Goal: Task Accomplishment & Management: Manage account settings

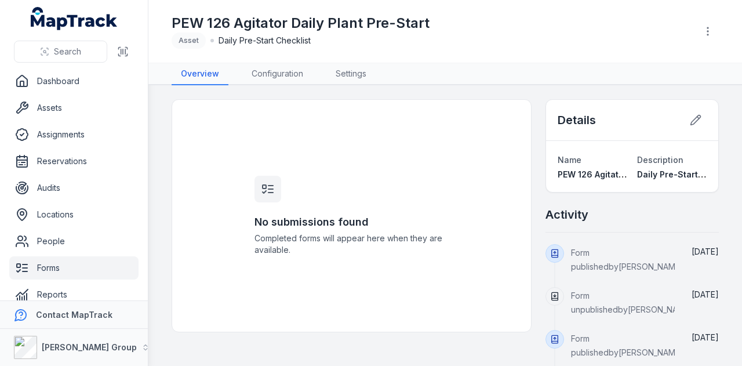
scroll to position [14, 0]
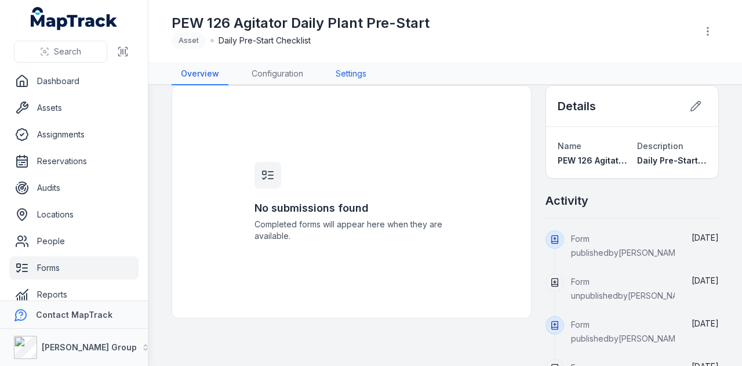
click at [361, 75] on link "Settings" at bounding box center [350, 74] width 49 height 22
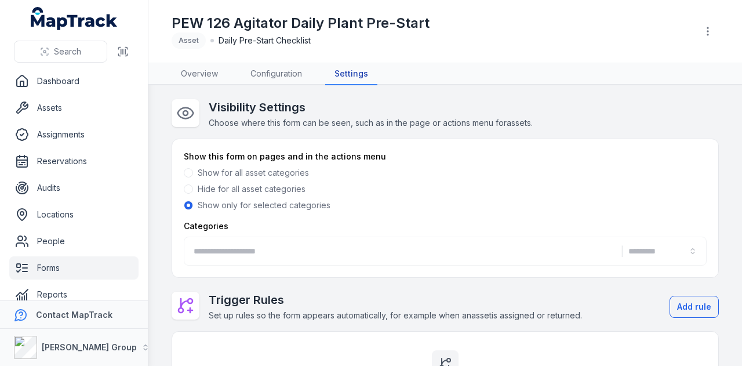
type input "**********"
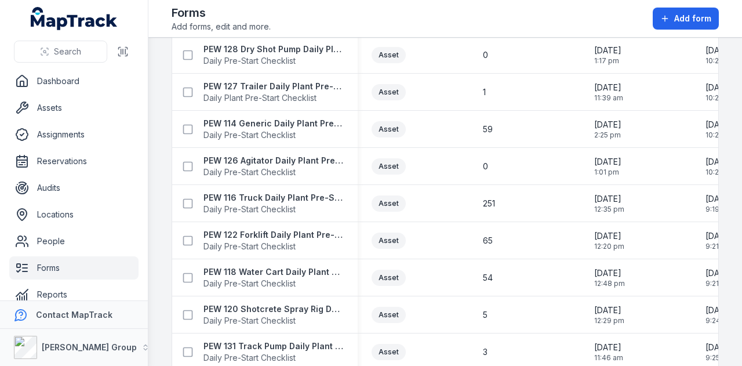
scroll to position [290, 0]
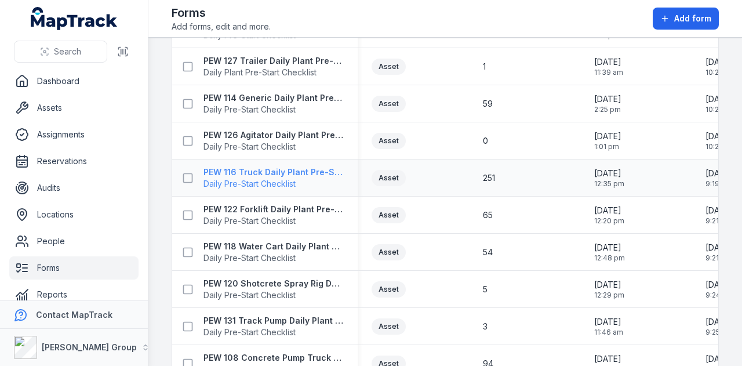
click at [293, 176] on strong "PEW 116 Truck Daily Plant Pre-Start Checklist" at bounding box center [273, 172] width 140 height 12
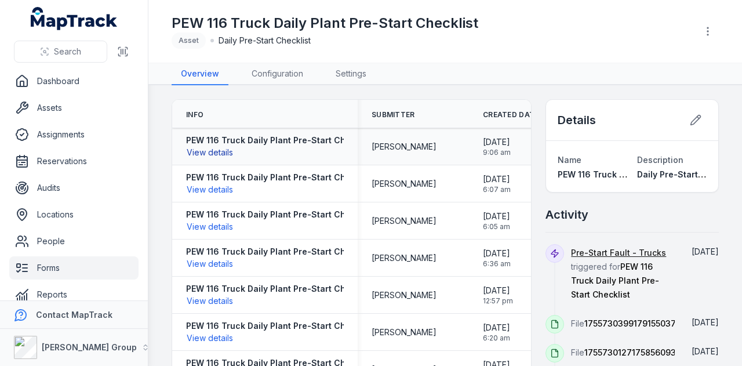
click at [202, 150] on button "View details" at bounding box center [210, 152] width 48 height 13
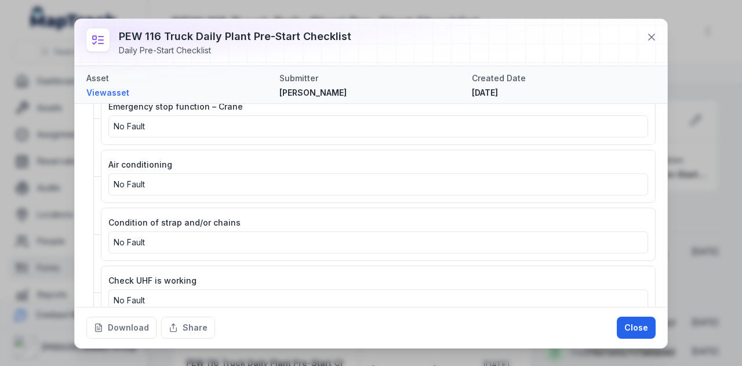
scroll to position [1734, 0]
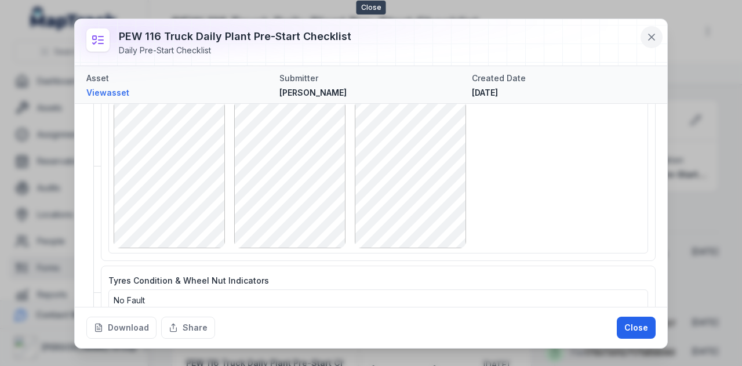
click at [657, 37] on button at bounding box center [651, 37] width 22 height 22
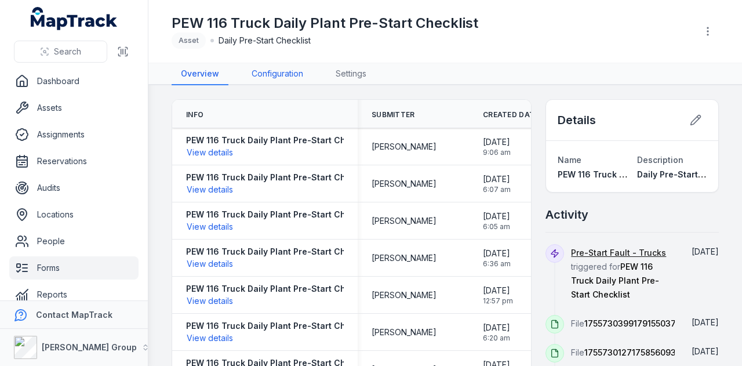
click at [275, 74] on link "Configuration" at bounding box center [277, 74] width 70 height 22
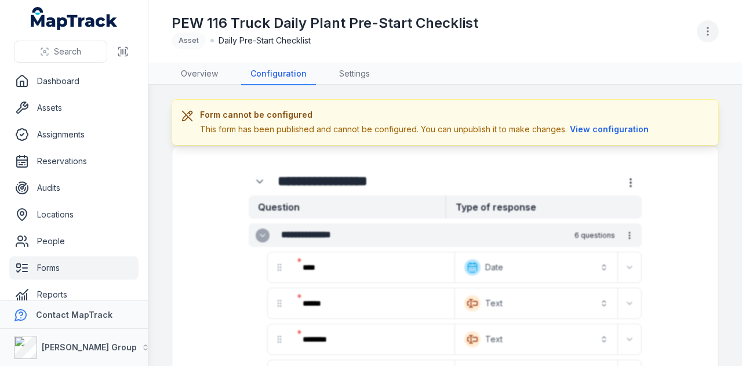
click at [710, 30] on icon "button" at bounding box center [708, 31] width 12 height 12
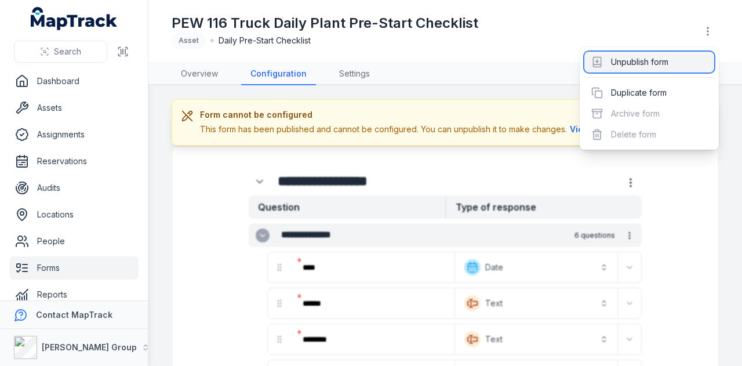
click at [640, 66] on div "Unpublish form" at bounding box center [649, 62] width 130 height 21
